Goal: Task Accomplishment & Management: Use online tool/utility

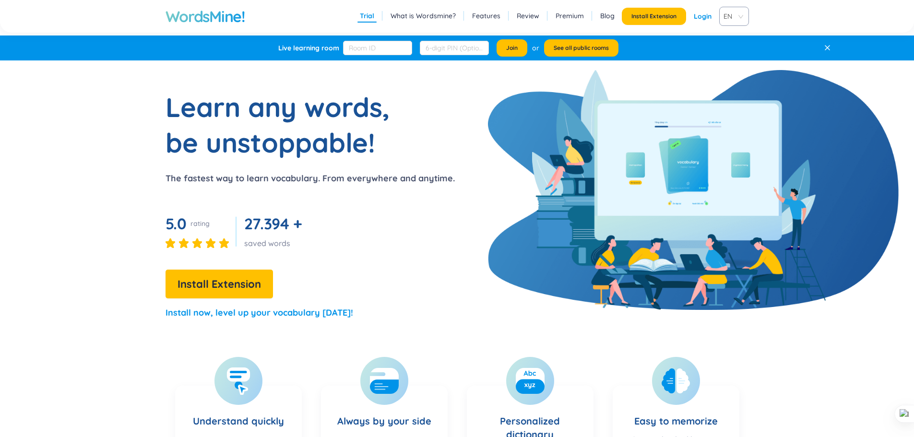
click at [704, 18] on link "Login" at bounding box center [702, 16] width 18 height 17
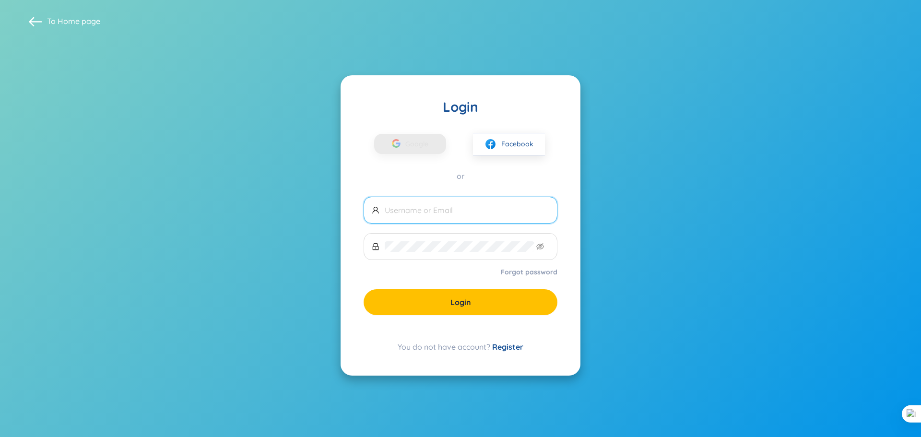
click at [451, 212] on input "text" at bounding box center [467, 210] width 164 height 11
click at [403, 146] on div "button" at bounding box center [396, 144] width 18 height 21
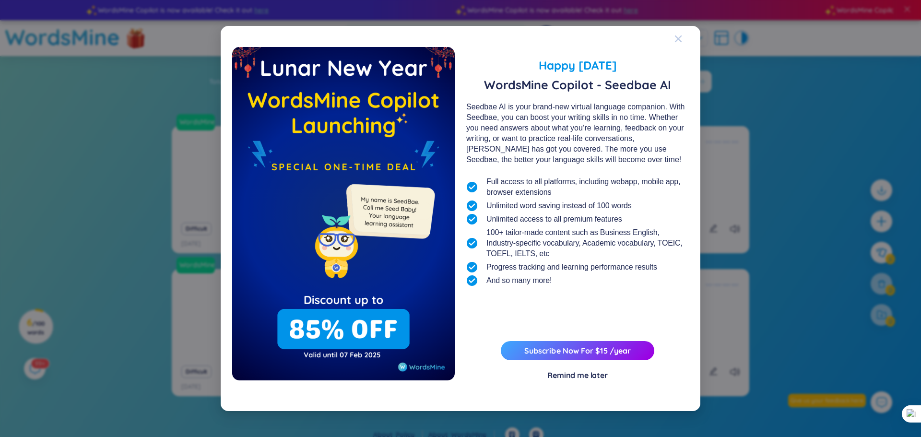
click at [679, 38] on icon "Close" at bounding box center [678, 38] width 7 height 7
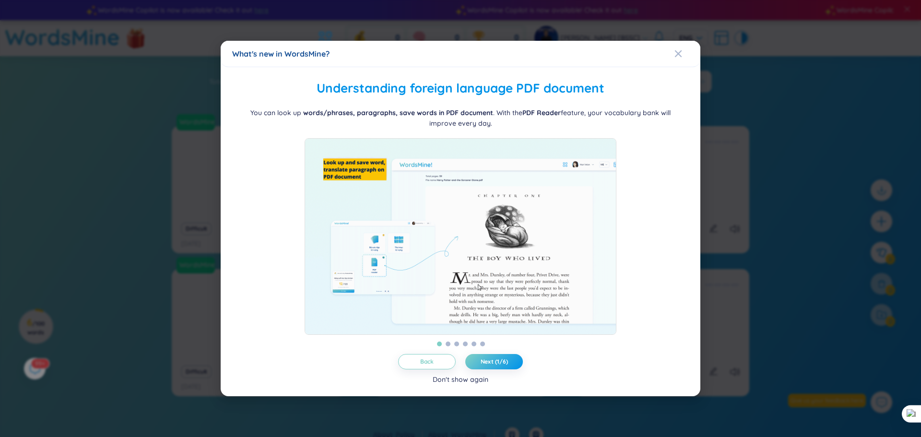
click at [465, 383] on div "Don't show again" at bounding box center [461, 379] width 56 height 11
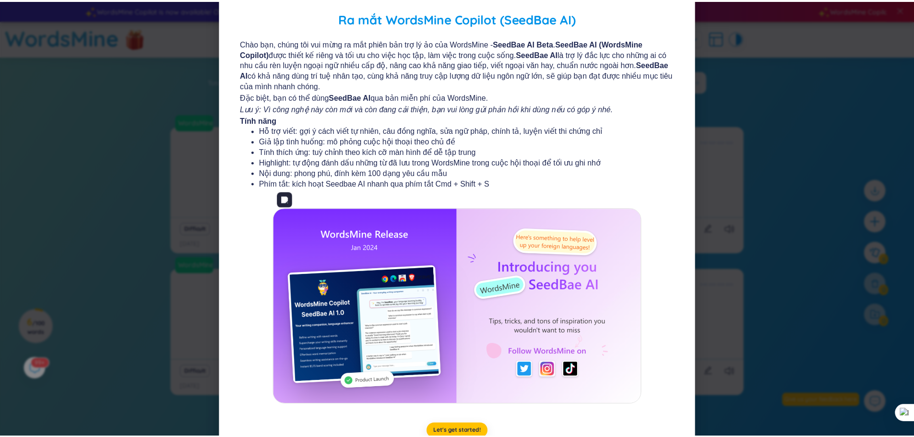
scroll to position [58, 0]
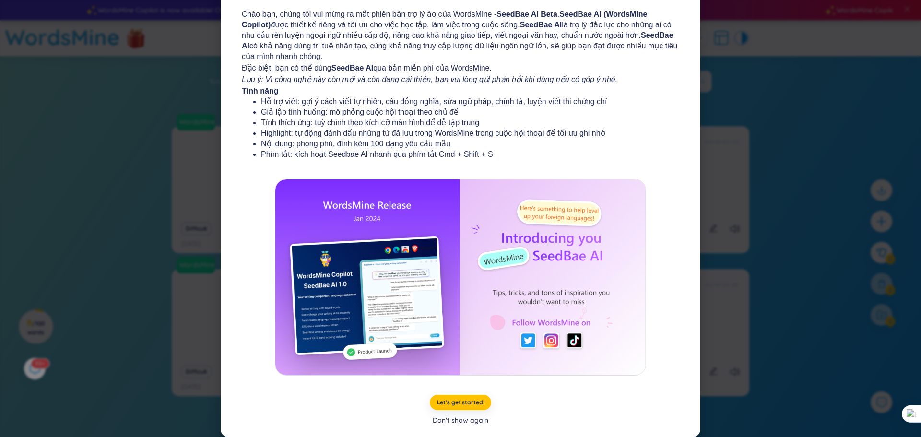
click at [472, 420] on div "Don't show again" at bounding box center [461, 420] width 56 height 11
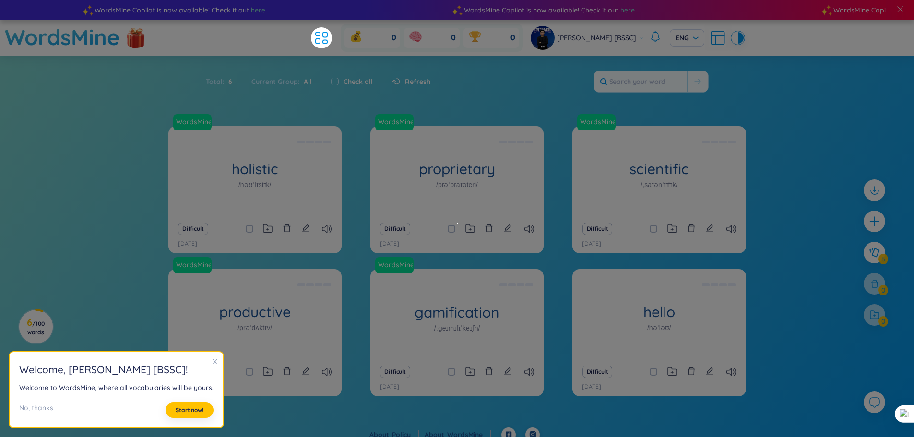
click at [211, 362] on icon "close" at bounding box center [214, 361] width 7 height 7
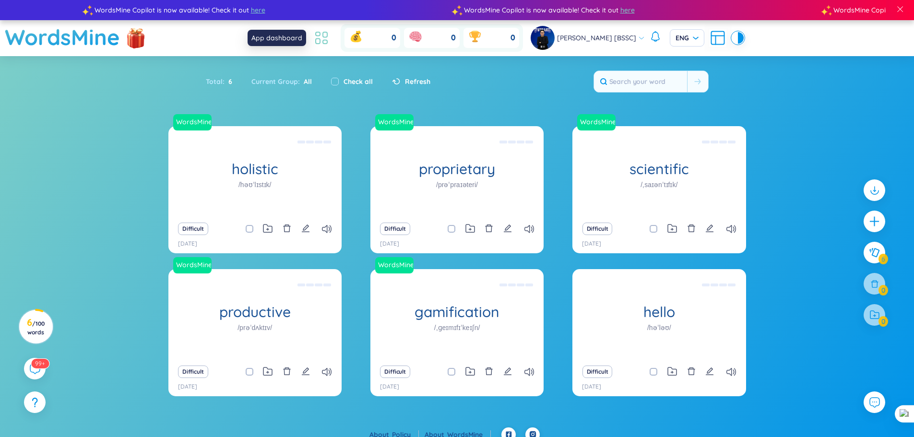
click at [324, 38] on icon at bounding box center [321, 37] width 17 height 17
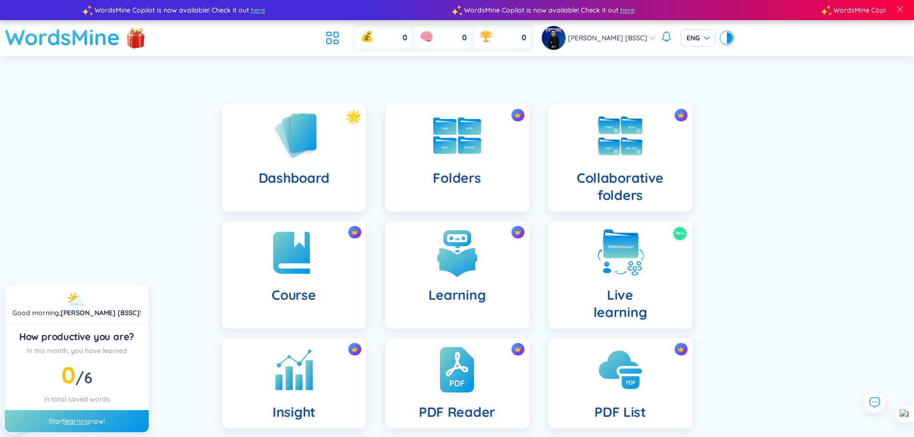
click at [62, 31] on h1 "WordsMine" at bounding box center [62, 37] width 115 height 34
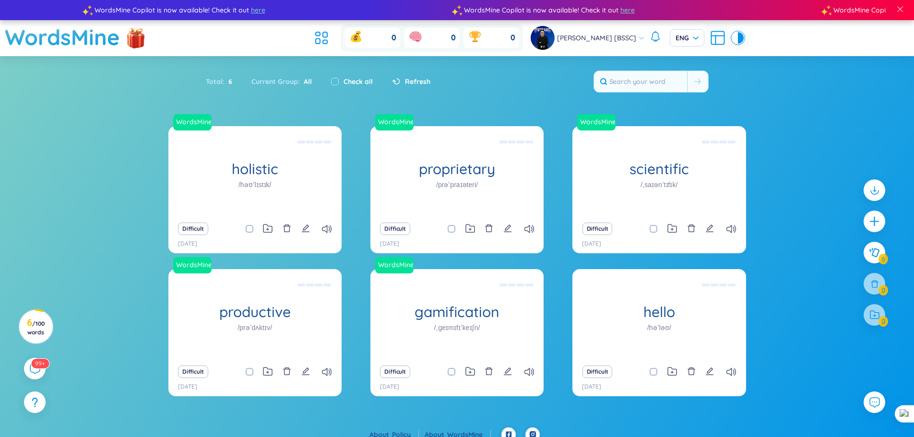
click at [637, 37] on div "[PERSON_NAME] [BSSC]" at bounding box center [587, 38] width 114 height 24
click at [735, 58] on section "Sort Alphabet Ascending Alphabet Descending Time-based Ascending Time-based Des…" at bounding box center [457, 241] width 914 height 371
click at [718, 36] on icon at bounding box center [717, 37] width 17 height 17
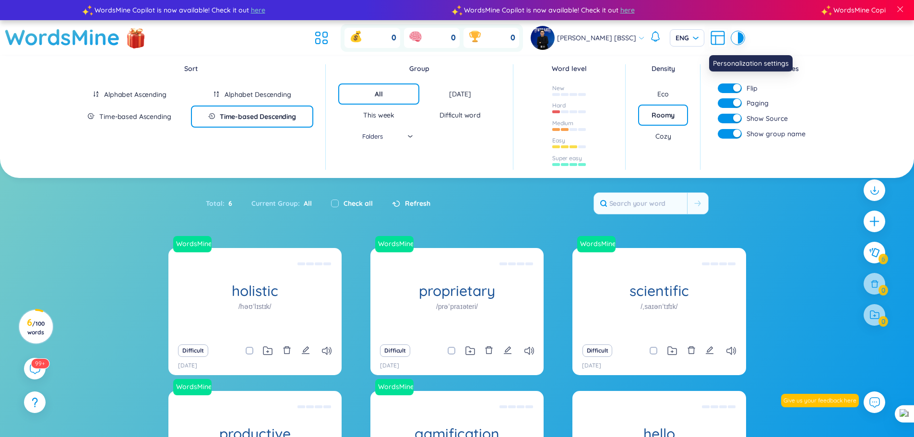
click at [718, 36] on icon at bounding box center [717, 37] width 17 height 17
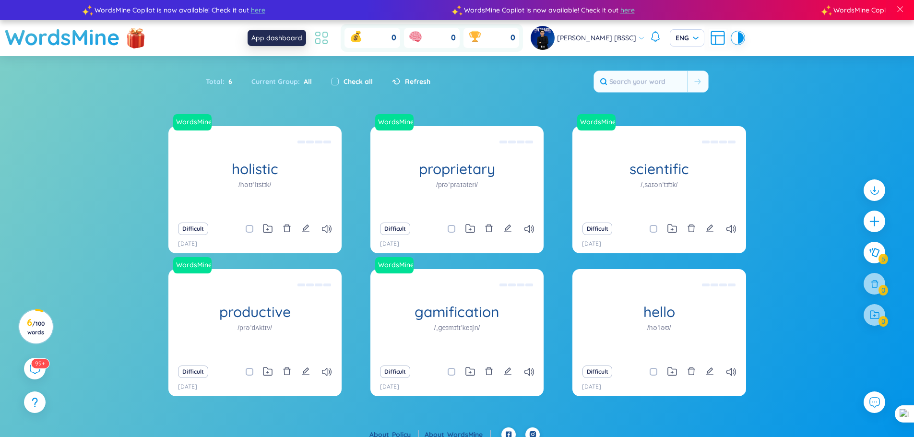
click at [320, 35] on icon at bounding box center [321, 37] width 17 height 17
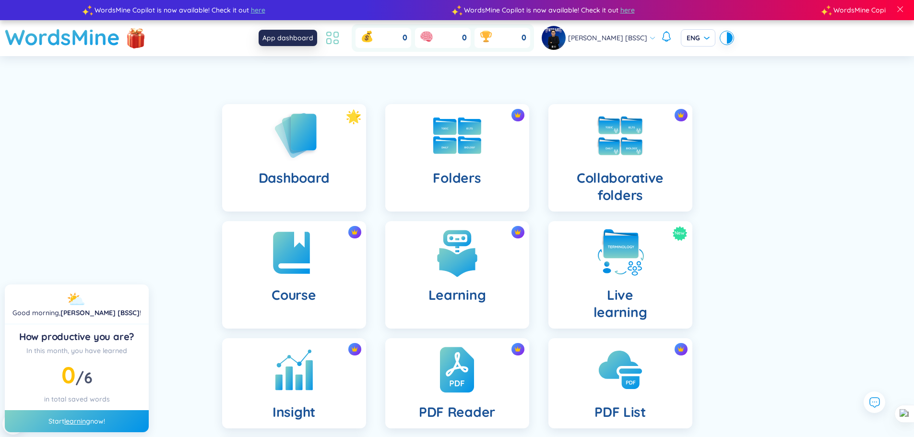
click at [331, 39] on icon at bounding box center [332, 37] width 17 height 17
click at [144, 34] on img at bounding box center [135, 39] width 29 height 38
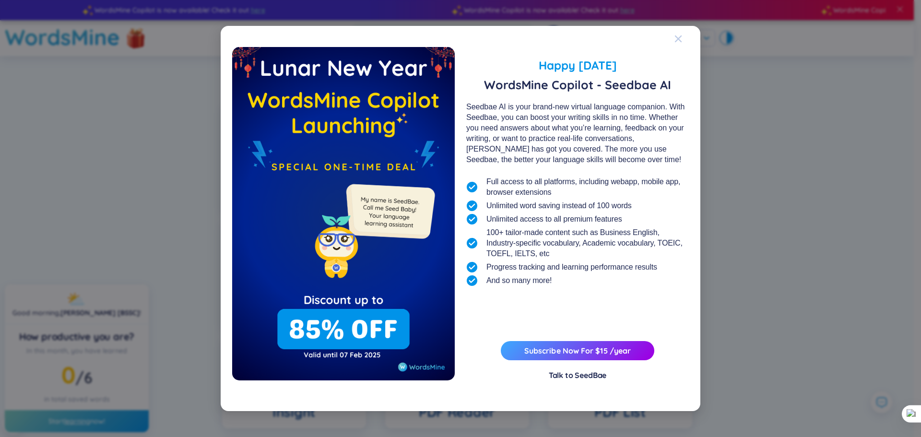
click at [681, 38] on icon "Close" at bounding box center [678, 39] width 8 height 8
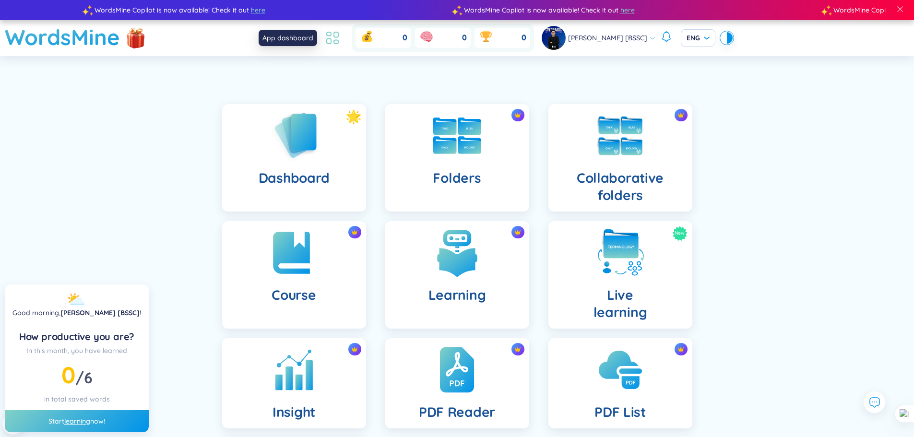
click at [333, 38] on icon at bounding box center [332, 37] width 17 height 17
click at [292, 145] on img at bounding box center [294, 135] width 53 height 55
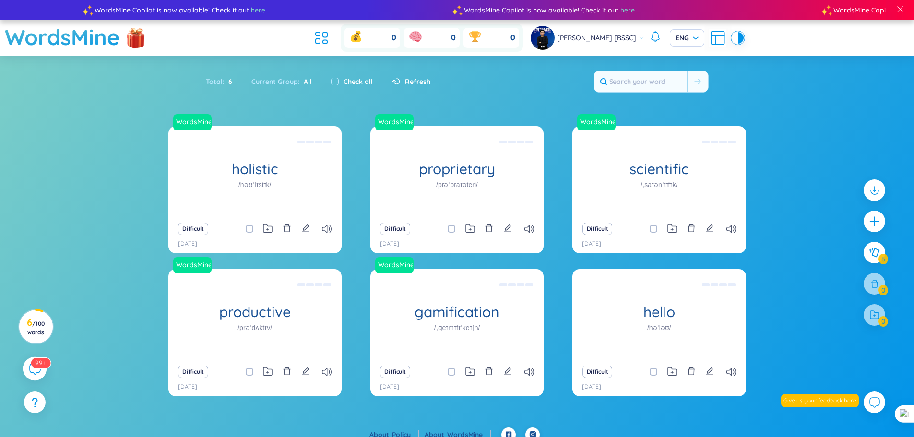
click at [43, 367] on sup "99+" at bounding box center [41, 362] width 20 height 11
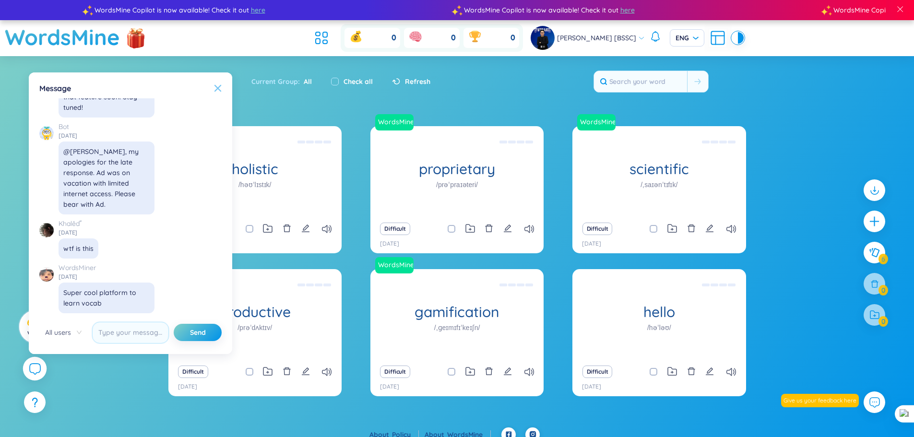
click at [220, 88] on icon at bounding box center [218, 88] width 8 height 8
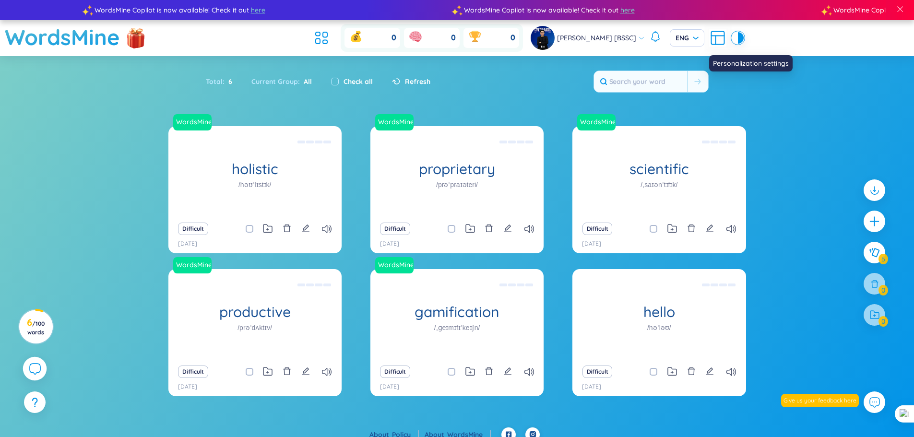
click at [714, 40] on icon at bounding box center [717, 37] width 17 height 17
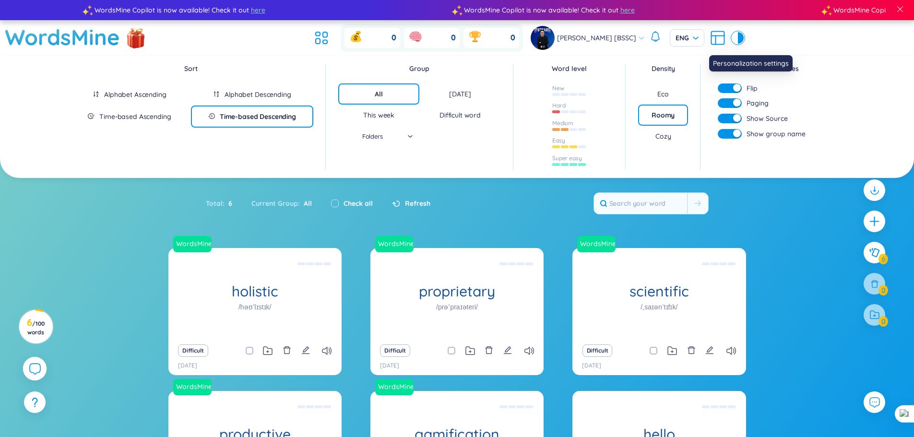
click at [714, 40] on icon at bounding box center [717, 37] width 17 height 17
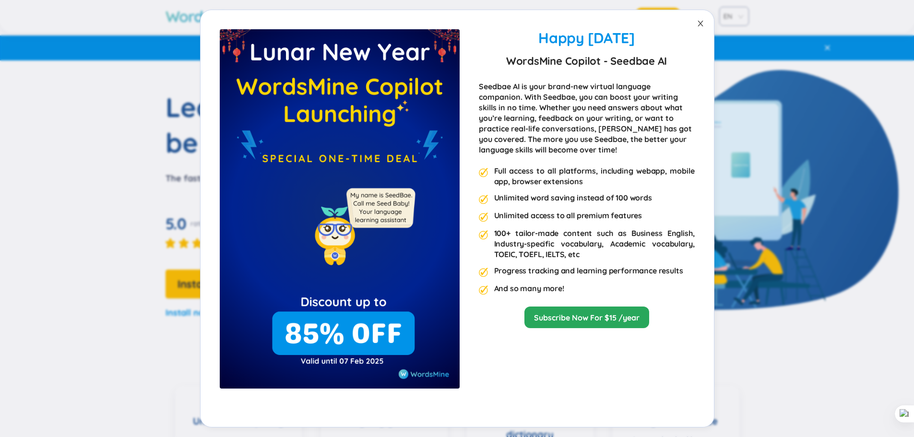
click at [694, 26] on span "Close" at bounding box center [700, 23] width 27 height 27
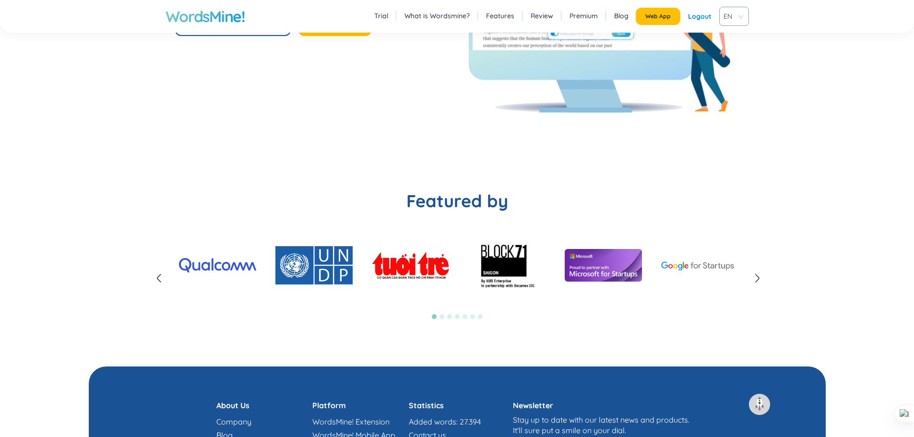
scroll to position [2320, 0]
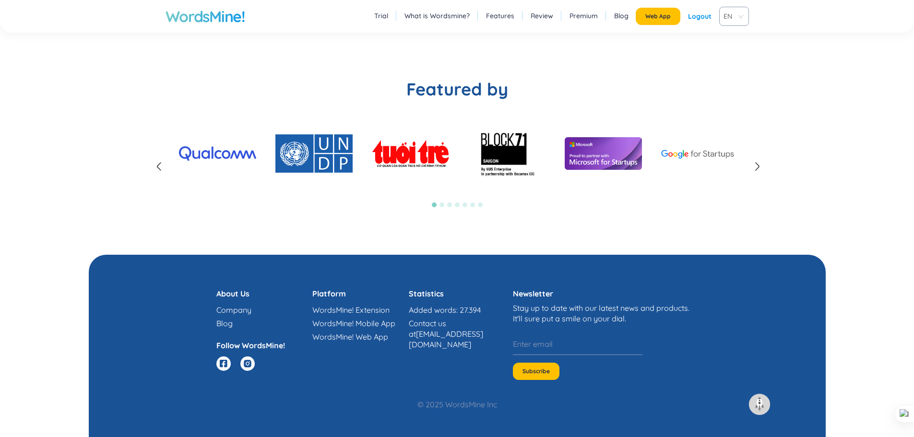
click at [361, 312] on link "WordsMine! Extension" at bounding box center [350, 310] width 77 height 10
click at [368, 335] on link "WordsMine! Web App" at bounding box center [350, 337] width 76 height 10
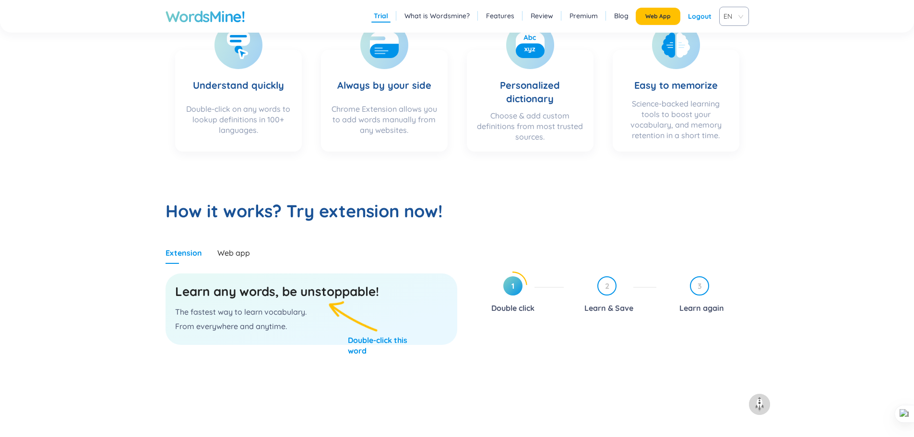
scroll to position [0, 0]
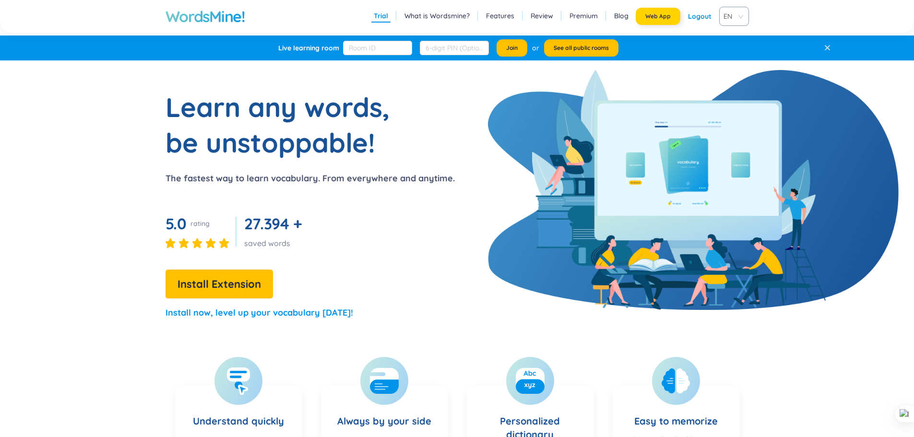
click at [661, 20] on button "Web App" at bounding box center [657, 16] width 45 height 17
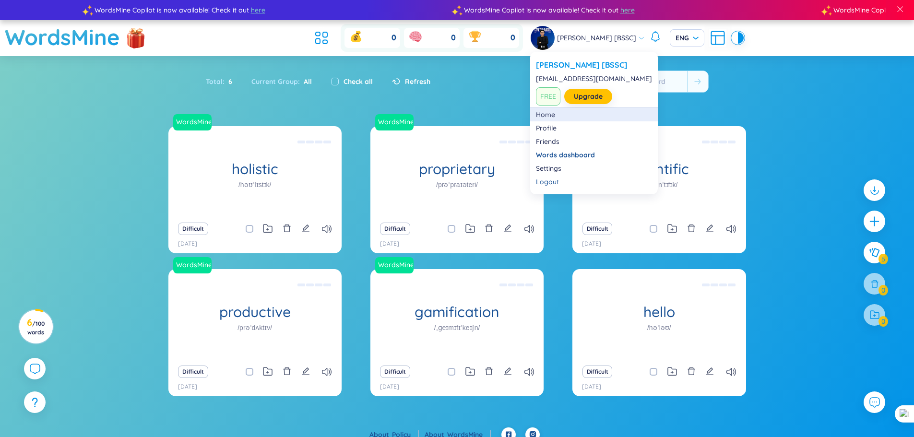
click at [540, 115] on link "Home" at bounding box center [594, 115] width 116 height 10
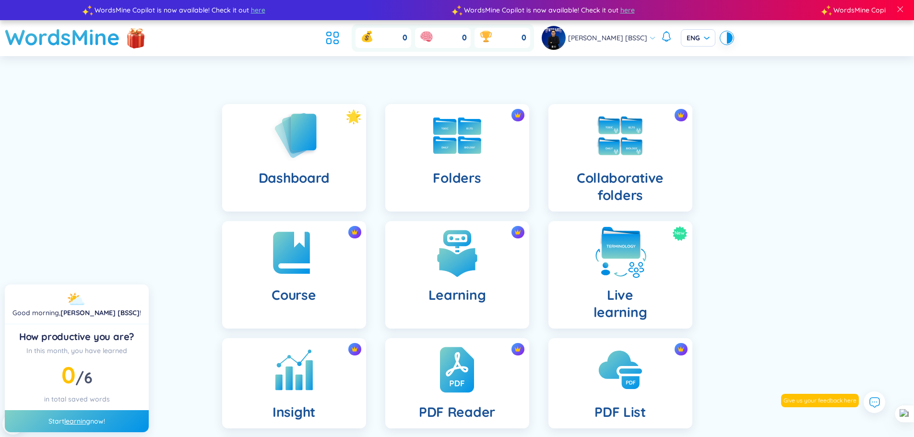
click at [616, 270] on img at bounding box center [620, 252] width 53 height 53
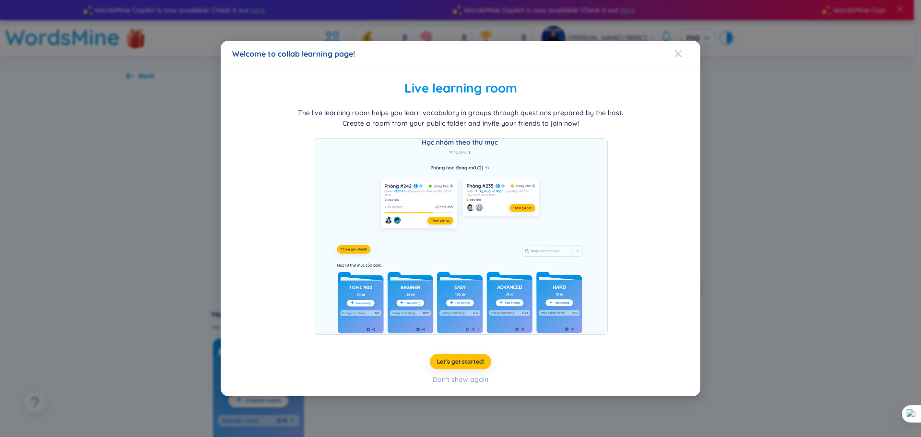
click at [681, 56] on icon "Close" at bounding box center [678, 53] width 7 height 7
click at [459, 381] on div "Don't show again" at bounding box center [461, 379] width 56 height 11
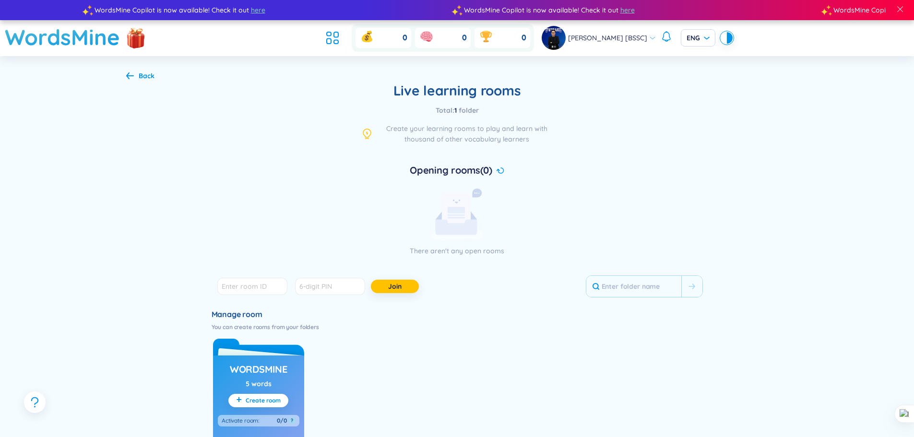
click at [452, 206] on rect at bounding box center [455, 212] width 29 height 38
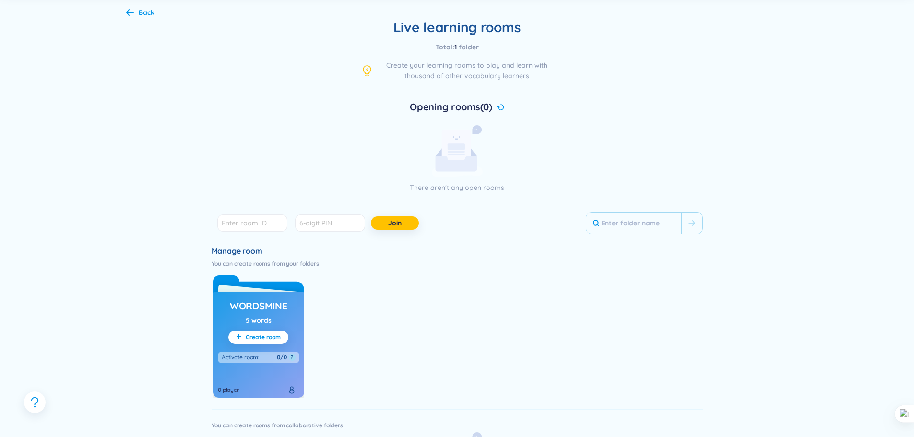
scroll to position [192, 0]
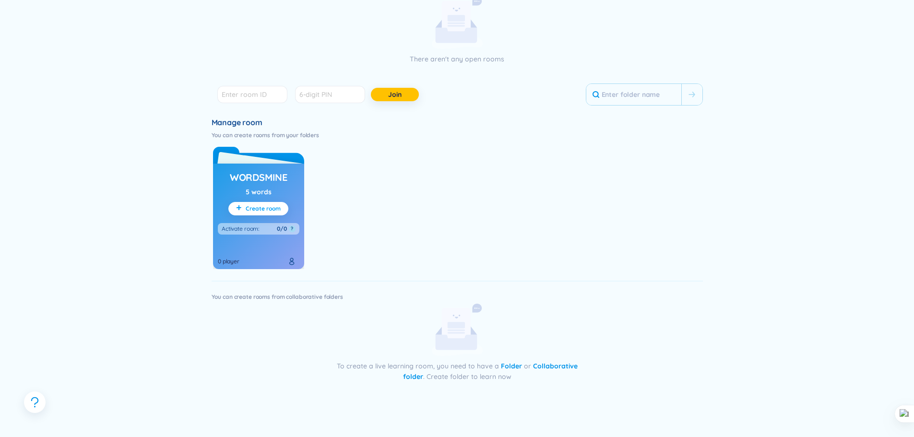
click at [258, 208] on span "Create room" at bounding box center [263, 209] width 35 height 8
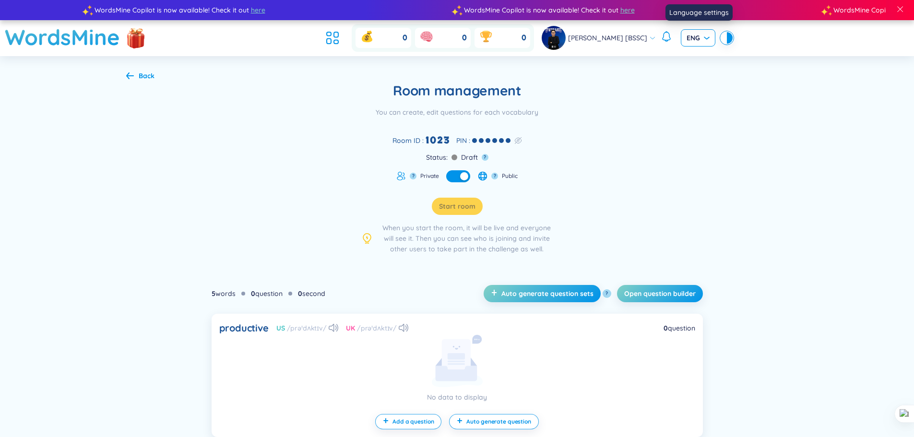
click at [710, 35] on div "ENG" at bounding box center [697, 37] width 35 height 17
click at [699, 59] on div "VIE" at bounding box center [697, 58] width 23 height 11
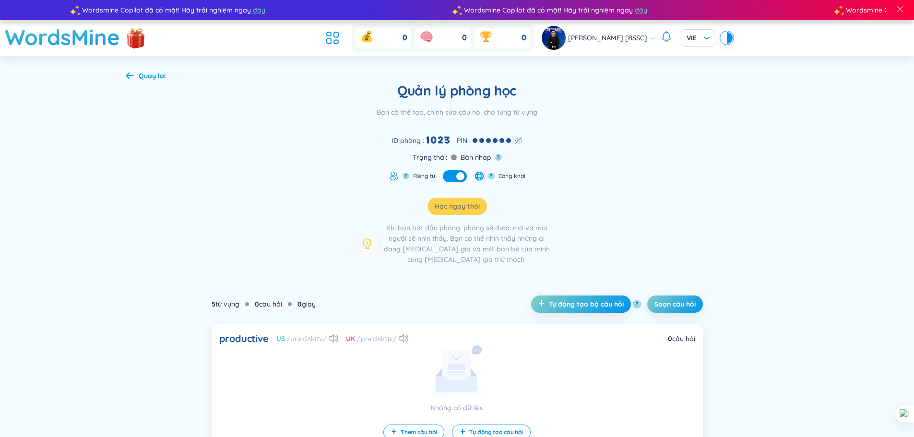
click at [521, 140] on icon at bounding box center [519, 141] width 8 height 8
click at [673, 302] on span "Soạn câu hỏi" at bounding box center [674, 304] width 41 height 10
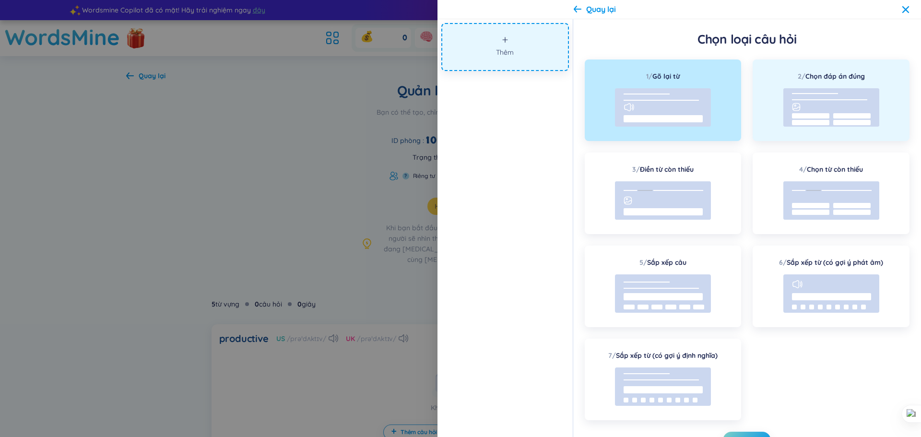
click at [820, 109] on rect at bounding box center [831, 107] width 96 height 38
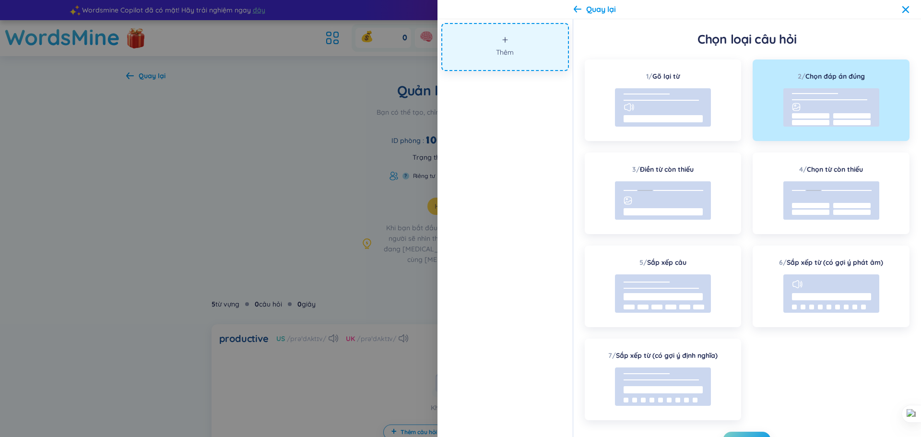
click at [842, 91] on rect at bounding box center [831, 107] width 96 height 38
click at [546, 41] on button "Thêm" at bounding box center [505, 47] width 128 height 48
click at [504, 39] on icon "plus" at bounding box center [505, 39] width 7 height 7
click at [787, 112] on rect at bounding box center [831, 107] width 96 height 38
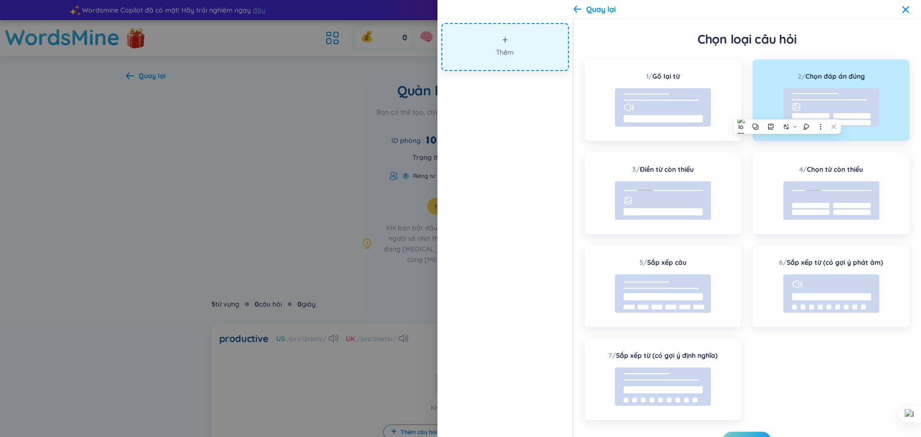
drag, startPoint x: 298, startPoint y: 236, endPoint x: 308, endPoint y: 235, distance: 10.6
click at [297, 236] on div at bounding box center [460, 218] width 921 height 437
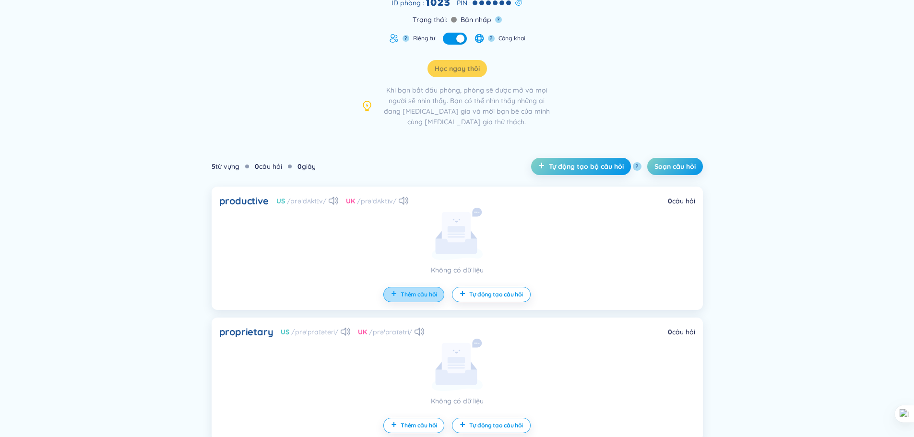
scroll to position [144, 0]
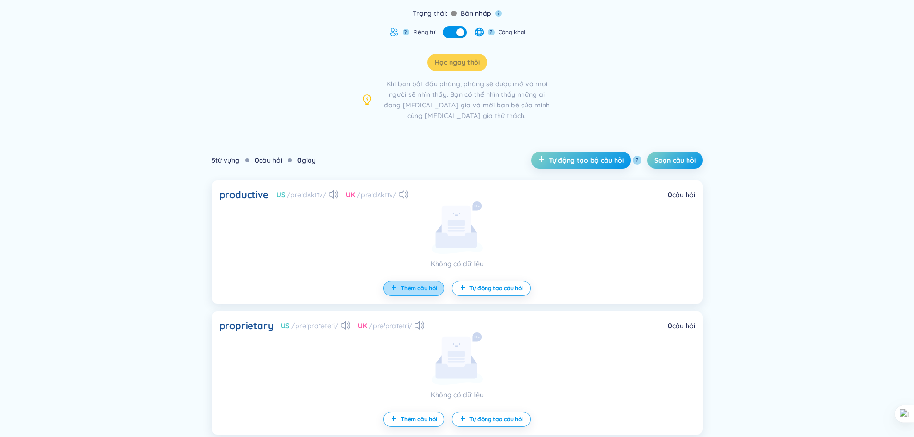
click at [428, 292] on button "Thêm câu hỏi" at bounding box center [413, 288] width 61 height 15
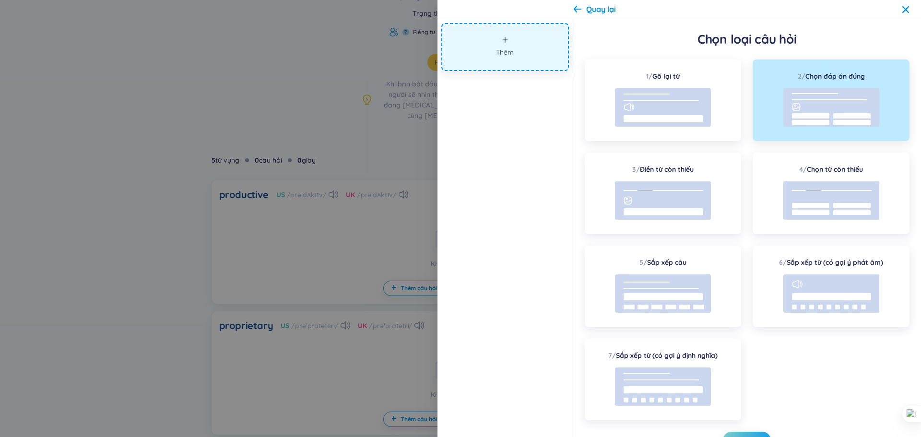
click at [860, 109] on rect at bounding box center [831, 107] width 96 height 38
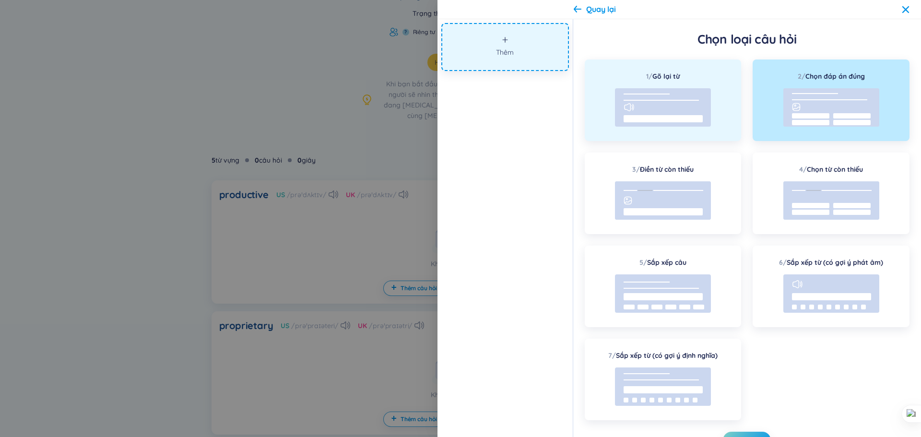
click at [669, 100] on line at bounding box center [660, 100] width 75 height 0
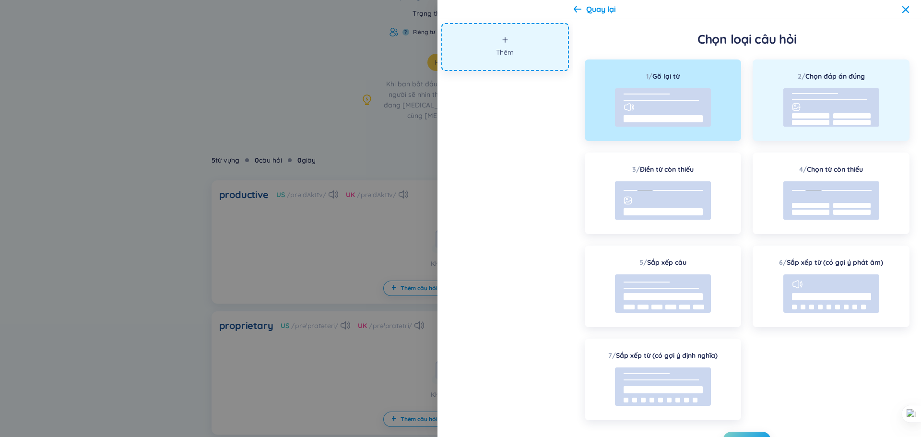
click at [806, 102] on rect at bounding box center [831, 107] width 96 height 38
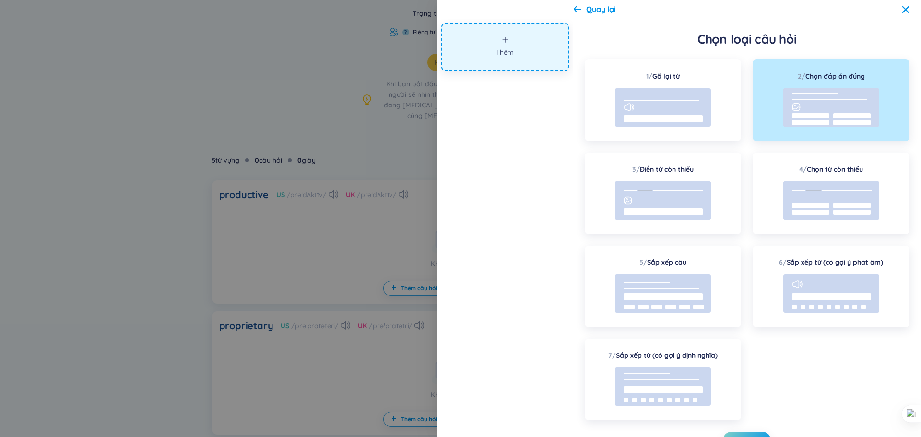
click at [903, 6] on icon at bounding box center [906, 10] width 8 height 8
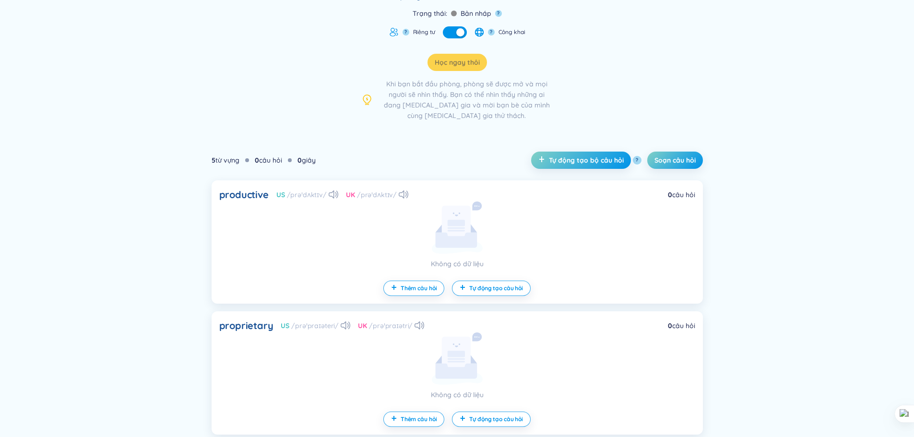
click at [463, 236] on icon at bounding box center [456, 239] width 42 height 15
click at [492, 290] on span "Tự động tạo câu hỏi" at bounding box center [496, 288] width 54 height 8
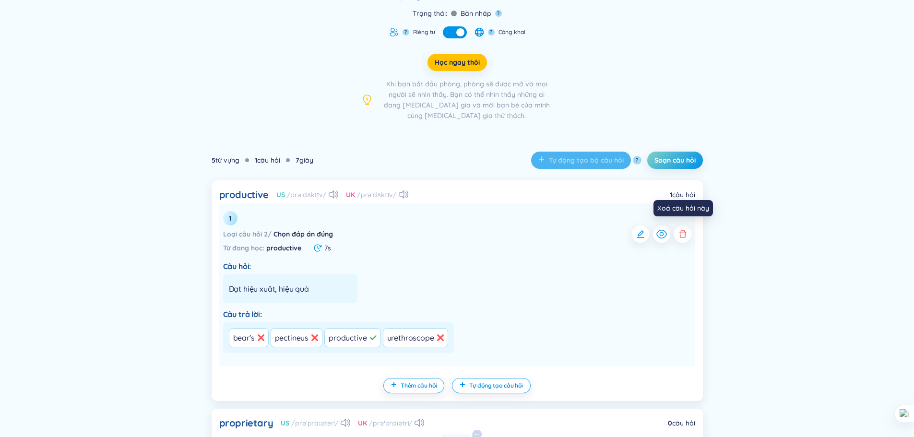
click at [684, 236] on icon "button" at bounding box center [683, 234] width 10 height 10
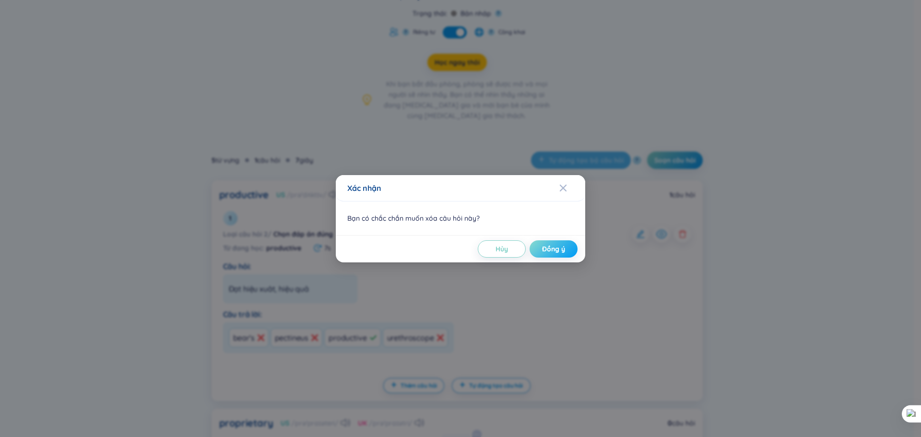
click at [548, 246] on span "Đồng ý" at bounding box center [553, 249] width 23 height 10
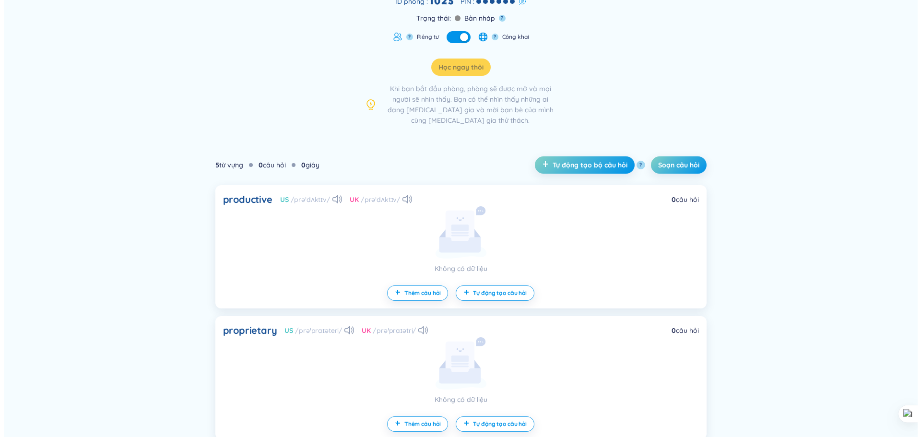
scroll to position [0, 0]
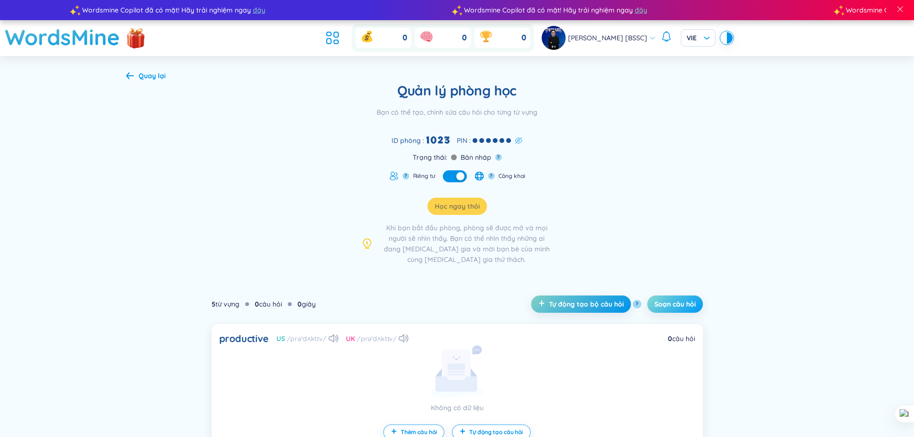
click at [667, 305] on span "Soạn câu hỏi" at bounding box center [674, 304] width 41 height 10
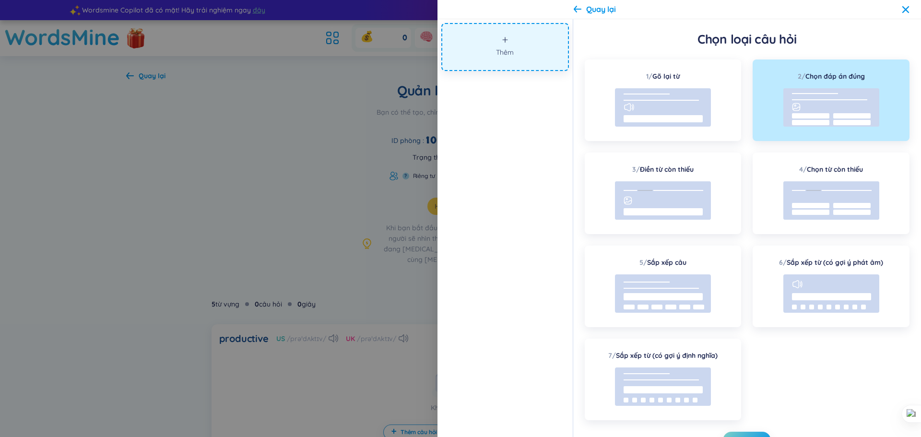
click at [520, 49] on button "Thêm" at bounding box center [505, 47] width 128 height 48
click at [508, 44] on button "Thêm" at bounding box center [505, 47] width 128 height 48
click at [507, 43] on button "Thêm" at bounding box center [505, 47] width 128 height 48
drag, startPoint x: 507, startPoint y: 43, endPoint x: 567, endPoint y: 69, distance: 64.9
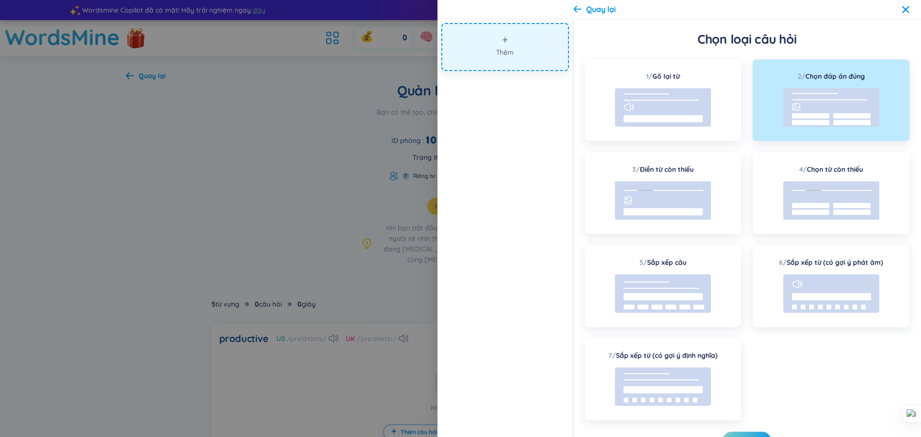
click at [507, 41] on icon "plus" at bounding box center [505, 39] width 7 height 7
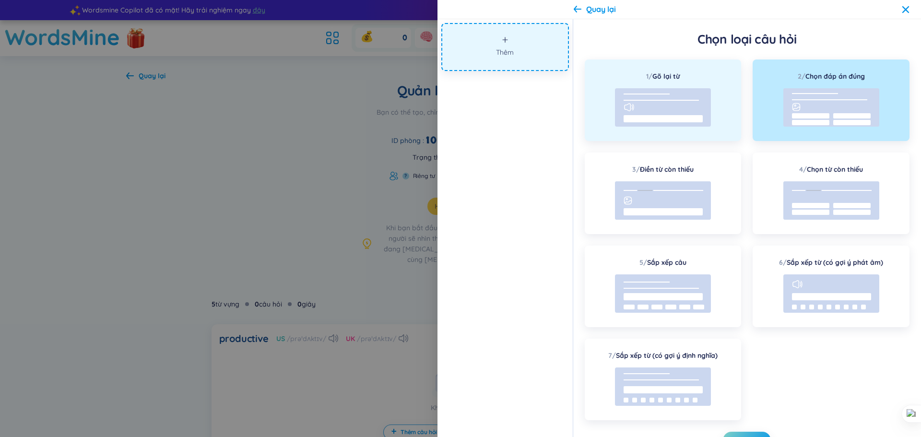
click at [634, 92] on rect at bounding box center [663, 107] width 96 height 38
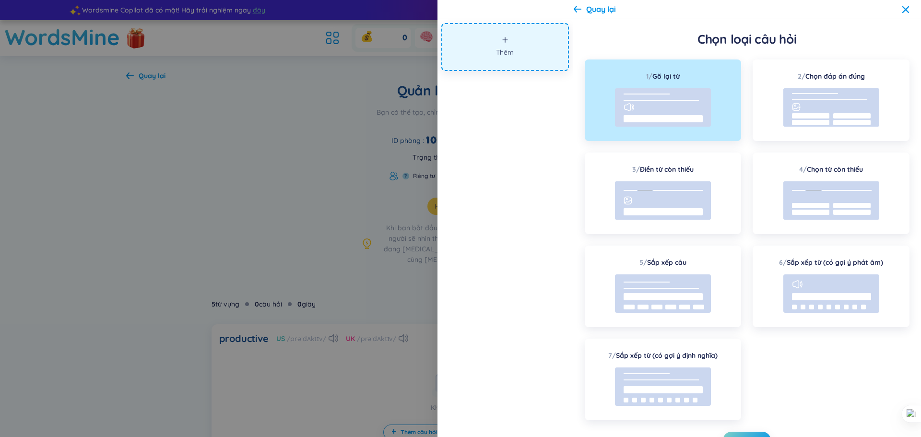
click at [487, 37] on button "Thêm" at bounding box center [505, 47] width 128 height 48
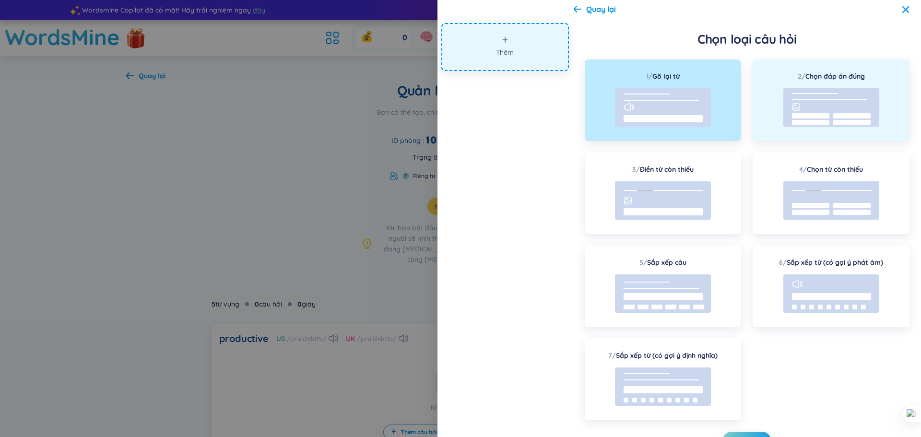
click at [860, 125] on rect at bounding box center [851, 122] width 37 height 5
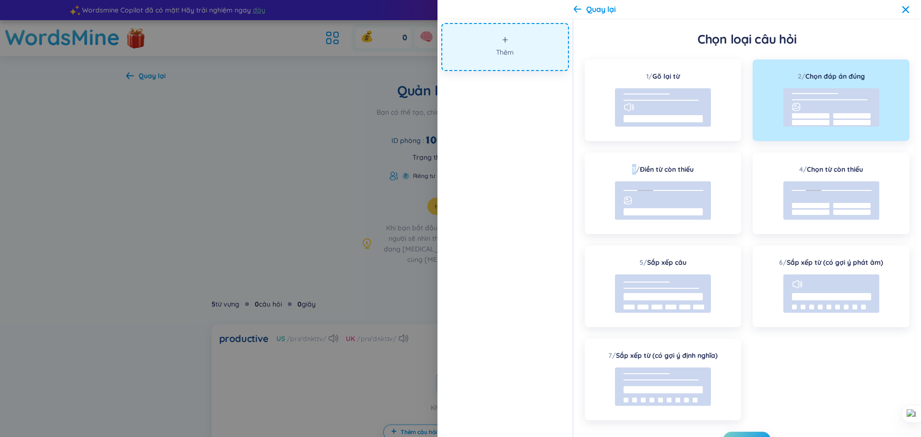
click at [860, 123] on rect at bounding box center [851, 122] width 37 height 5
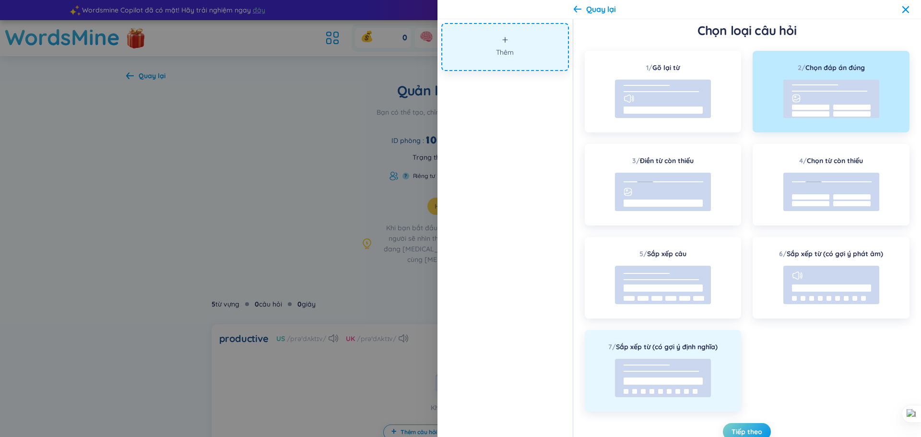
scroll to position [12, 0]
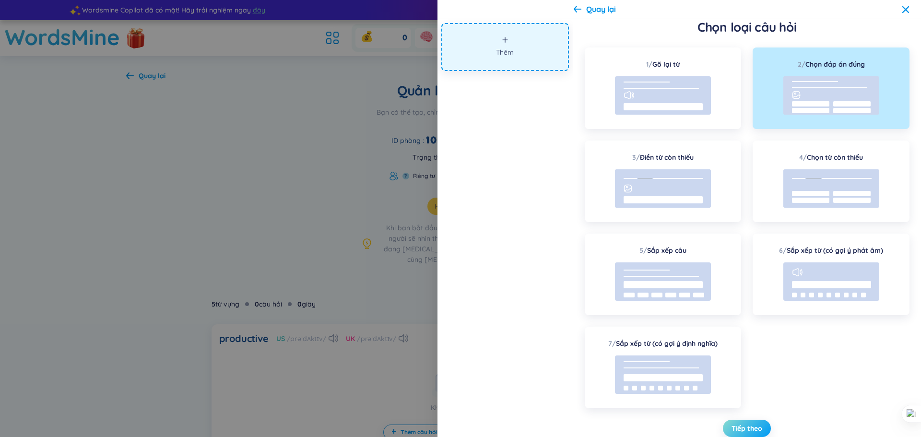
click at [757, 427] on span "Tiếp theo" at bounding box center [746, 428] width 31 height 10
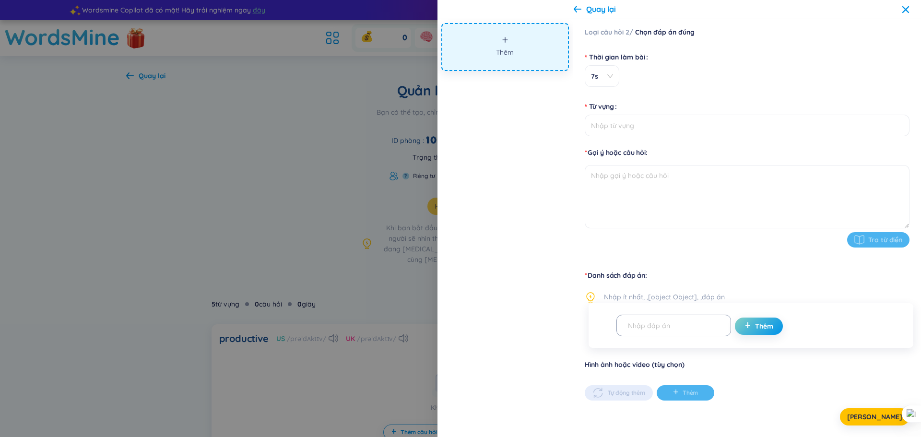
click at [629, 79] on div "7s" at bounding box center [747, 76] width 325 height 22
click at [597, 74] on span "7s" at bounding box center [602, 76] width 22 height 10
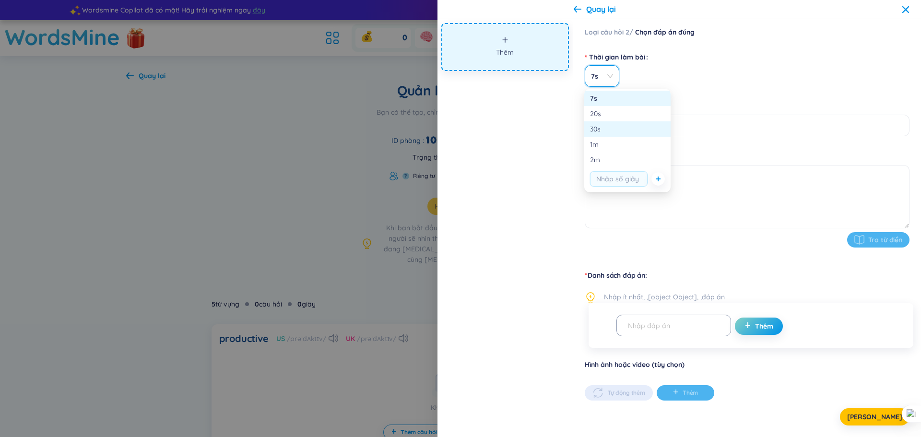
click at [602, 130] on div "30s" at bounding box center [627, 129] width 75 height 11
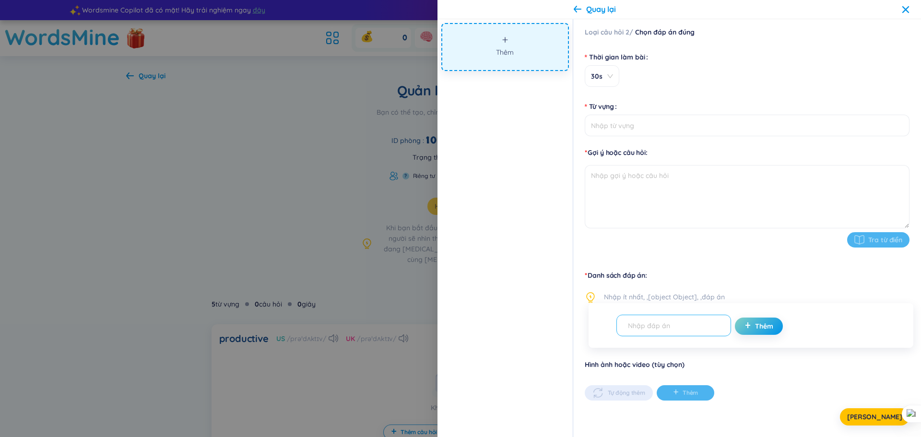
click at [639, 325] on input "text" at bounding box center [669, 325] width 94 height 17
click at [801, 361] on div "Hình ảnh hoặc video (tùy chọn) Tự động thêm Thêm" at bounding box center [747, 379] width 325 height 41
click at [609, 79] on span "30s" at bounding box center [602, 76] width 22 height 10
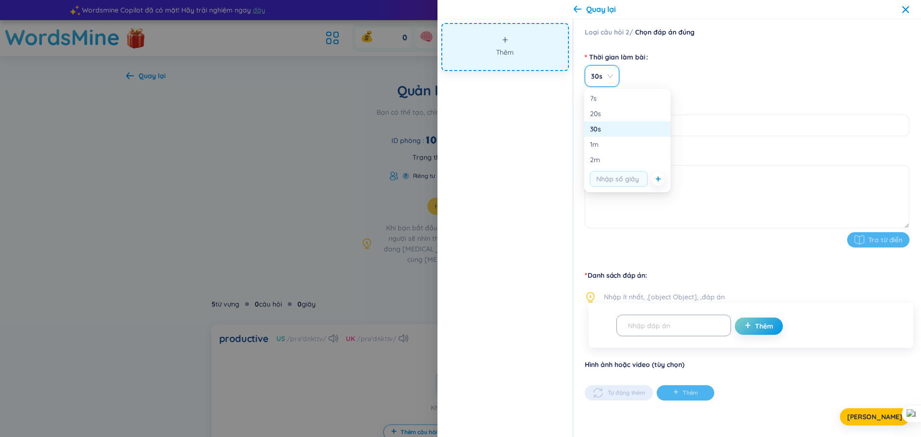
click at [609, 79] on span "30s" at bounding box center [602, 76] width 22 height 10
